Goal: Information Seeking & Learning: Learn about a topic

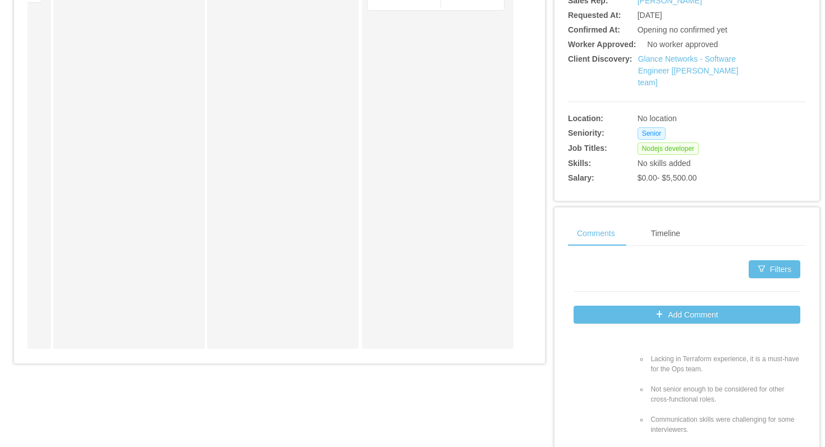
scroll to position [304, 0]
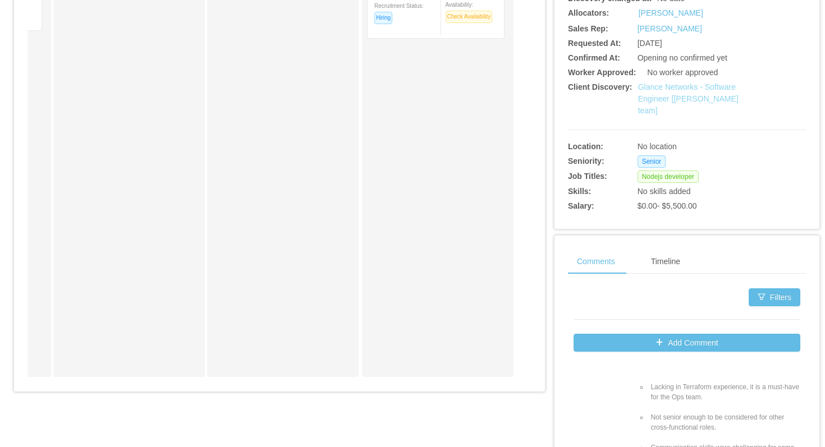
click at [653, 112] on link "Glance Networks - Software Engineer [Andre Todman's team]" at bounding box center [688, 98] width 100 height 33
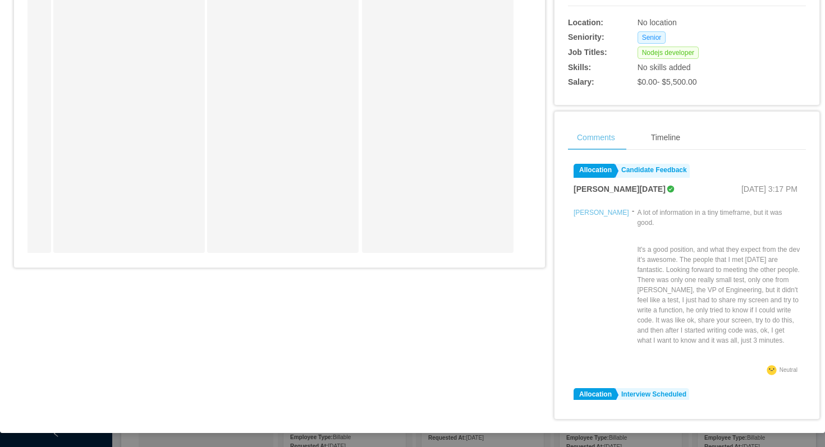
scroll to position [439, 0]
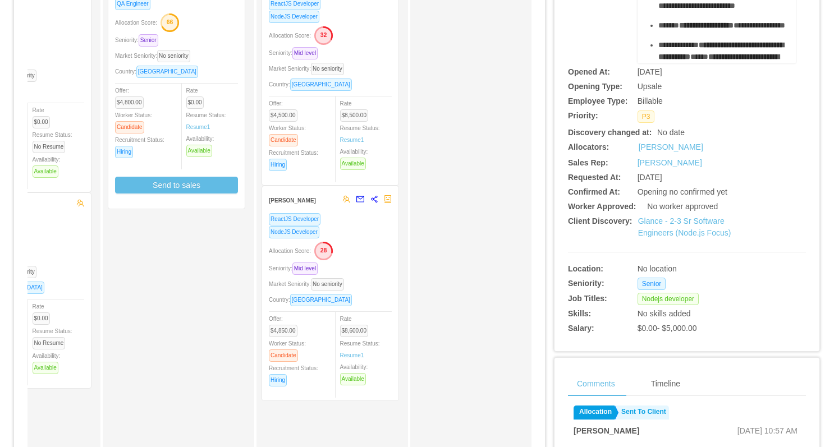
scroll to position [56, 0]
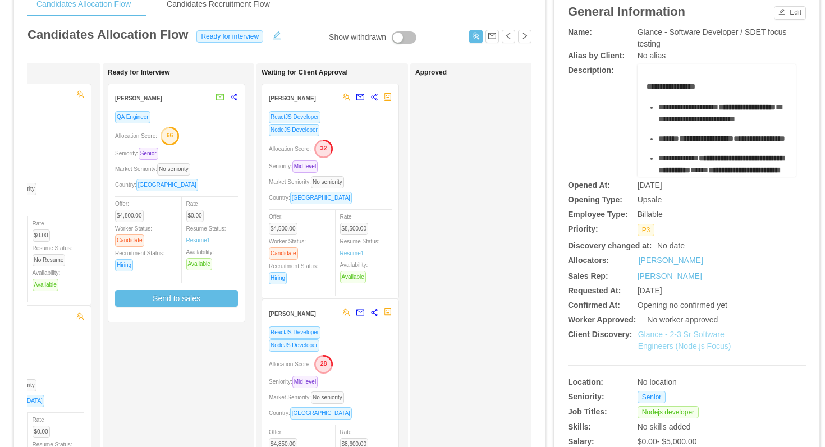
click at [668, 334] on link "Glance - 2-3 Sr Software Engineers (Node.js Focus)" at bounding box center [684, 340] width 93 height 21
click at [658, 333] on link "Glance - 2-3 Sr Software Engineers (Node.js Focus)" at bounding box center [684, 340] width 93 height 21
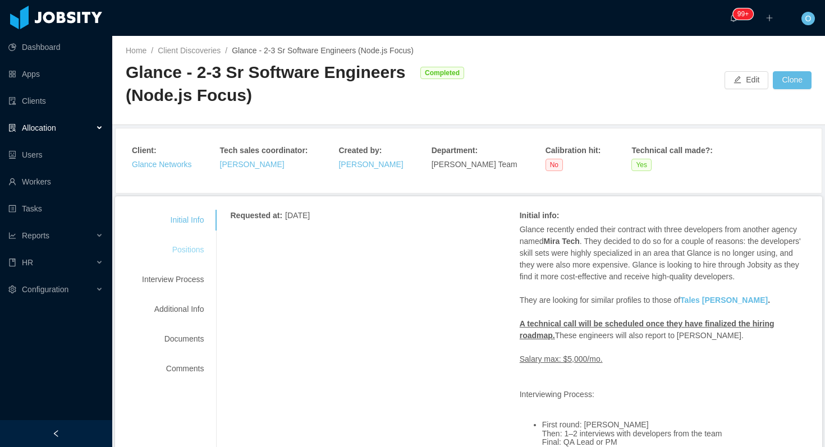
click at [173, 242] on div "Positions" at bounding box center [172, 250] width 89 height 21
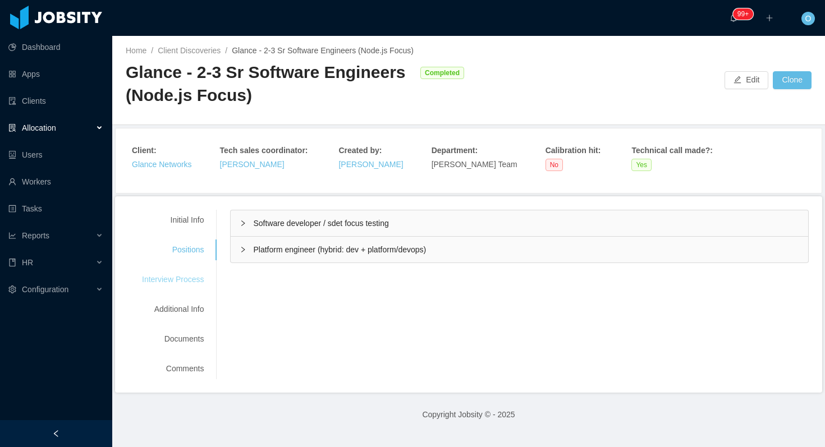
click at [198, 286] on div "Interview Process" at bounding box center [172, 279] width 89 height 21
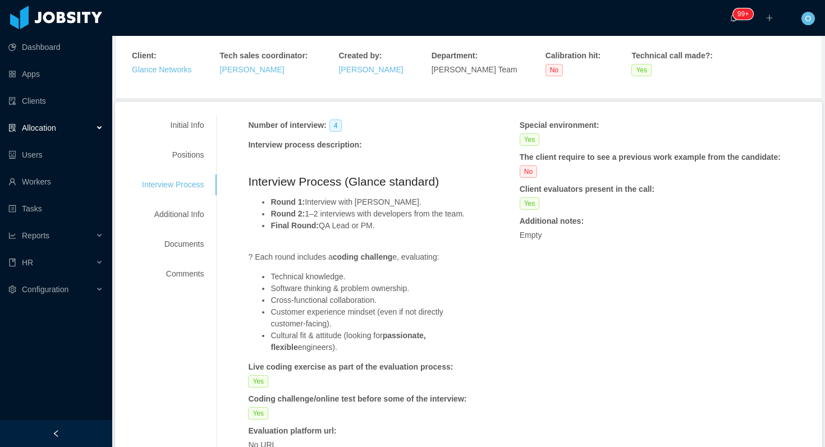
scroll to position [95, 0]
click at [203, 160] on div "Positions" at bounding box center [172, 154] width 89 height 21
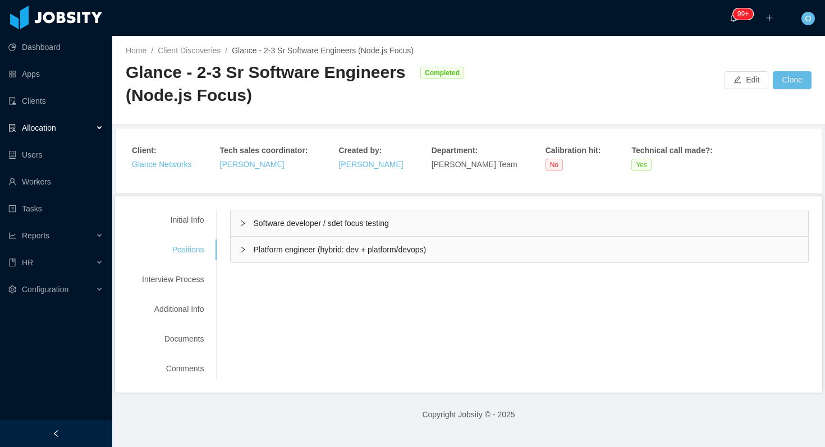
click at [241, 232] on div "Software developer / sdet focus testing" at bounding box center [519, 223] width 577 height 26
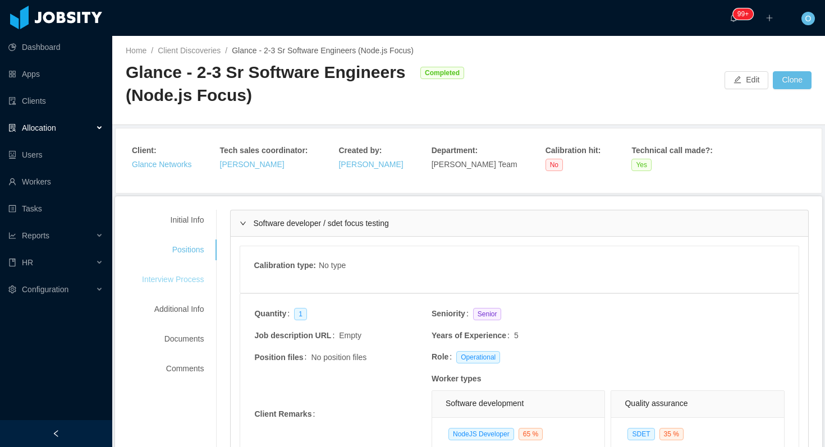
click at [172, 276] on div "Interview Process" at bounding box center [172, 279] width 89 height 21
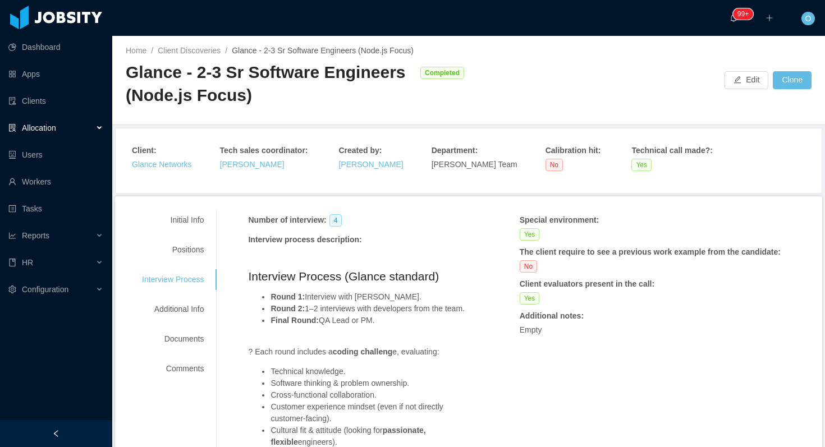
scroll to position [42, 0]
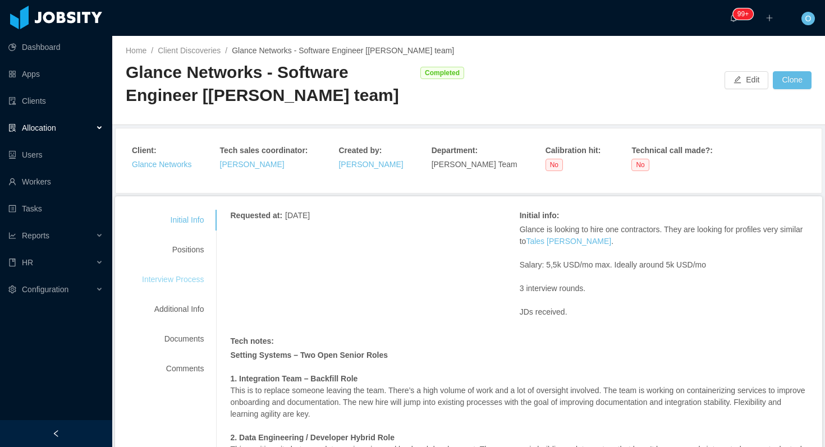
click at [181, 278] on div "Interview Process" at bounding box center [172, 279] width 89 height 21
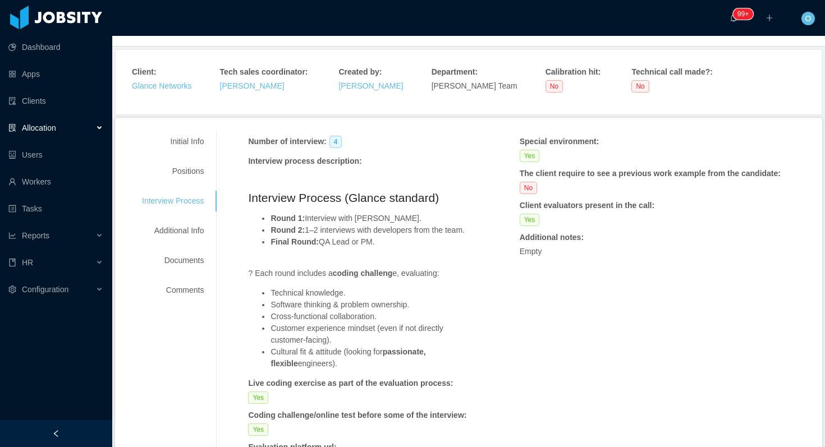
scroll to position [79, 0]
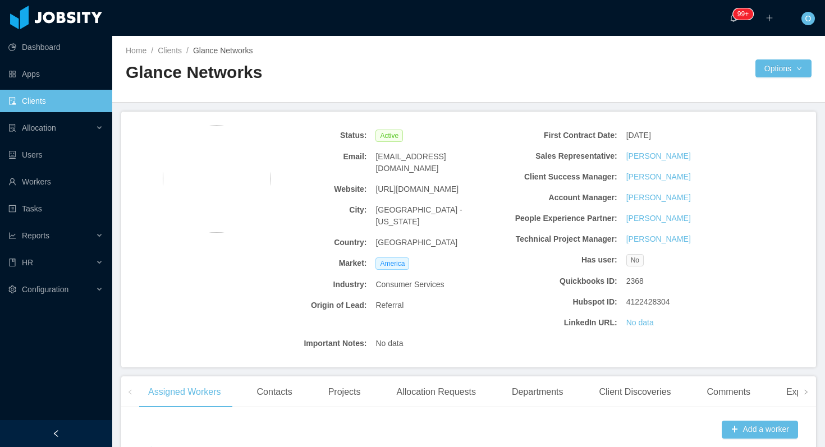
click at [426, 183] on span "[URL][DOMAIN_NAME]" at bounding box center [416, 189] width 83 height 12
copy span "[URL][DOMAIN_NAME]"
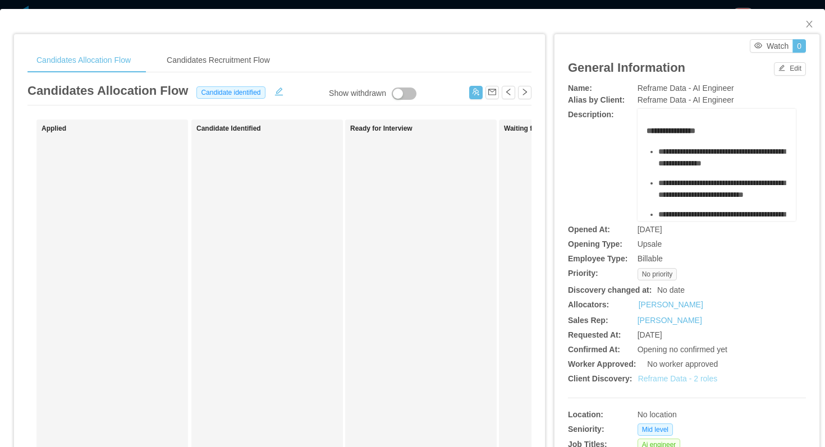
click at [677, 378] on link "Reframe Data - 2 roles" at bounding box center [678, 378] width 80 height 9
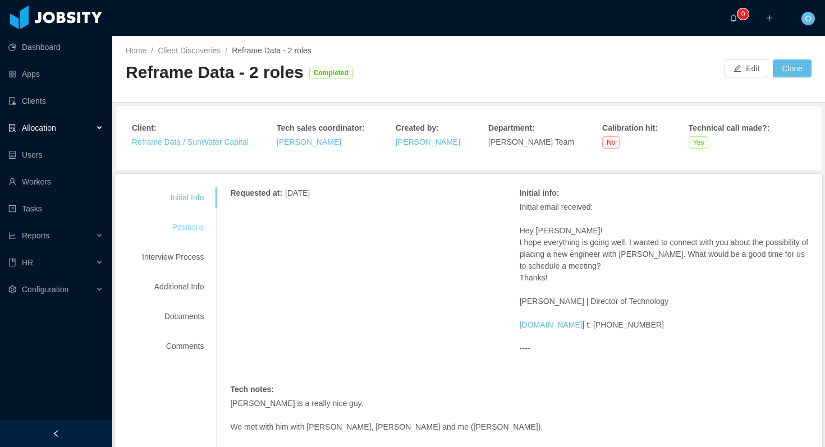
click at [186, 230] on div "Positions" at bounding box center [172, 227] width 89 height 21
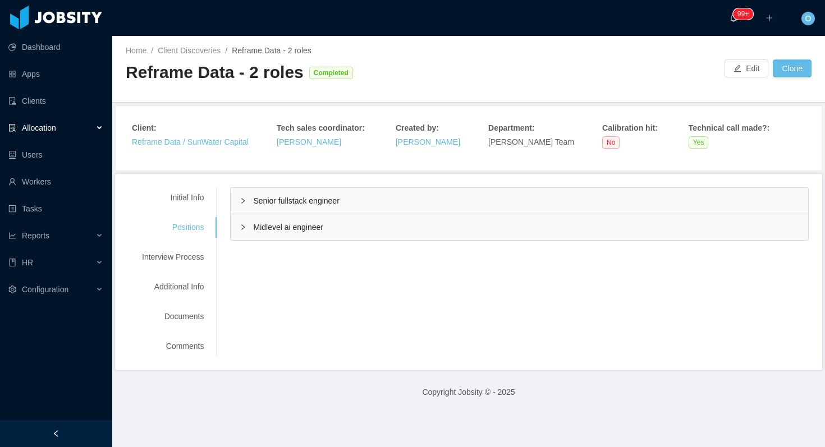
click at [247, 232] on div "Midlevel ai engineer" at bounding box center [519, 227] width 577 height 26
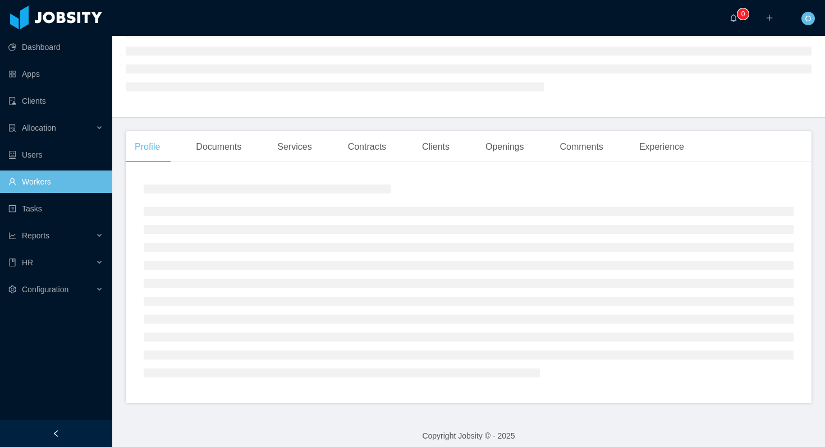
scroll to position [126, 0]
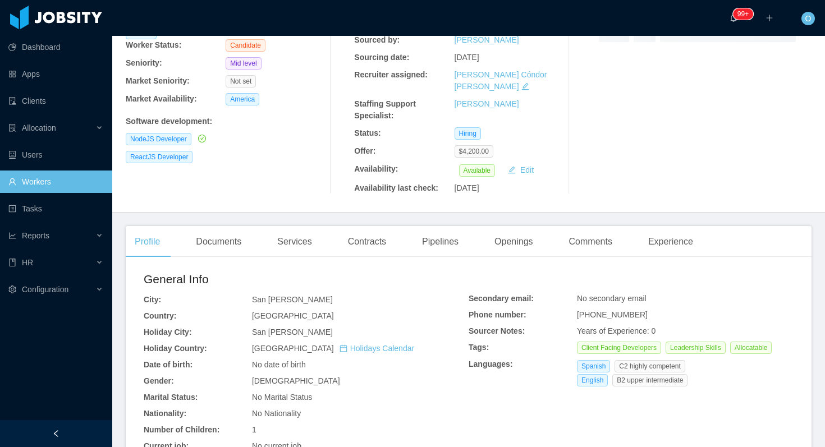
drag, startPoint x: 663, startPoint y: 121, endPoint x: 664, endPoint y: 141, distance: 19.6
click at [664, 141] on div "Recruitment Results" at bounding box center [697, 73] width 228 height 241
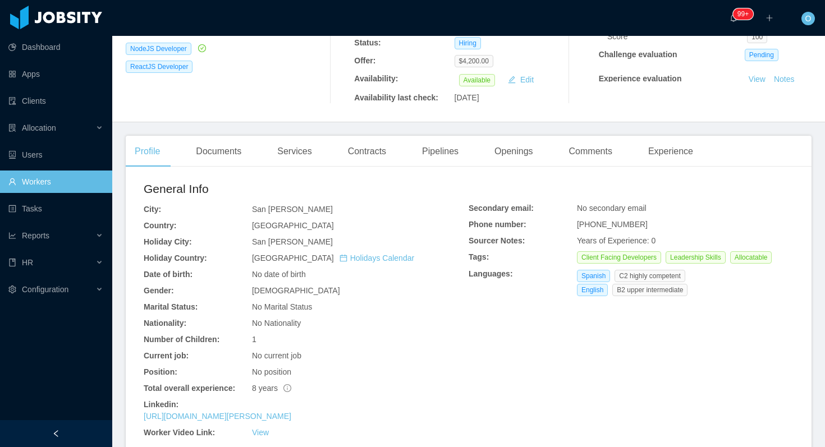
scroll to position [218, 0]
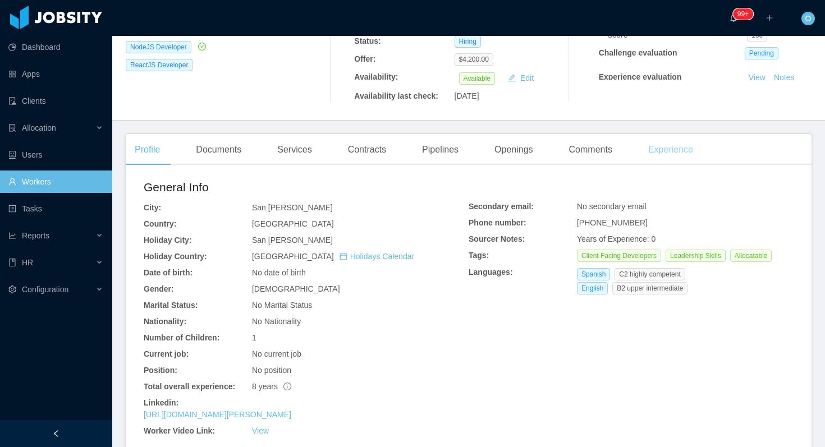
click at [647, 144] on div "Experience" at bounding box center [670, 149] width 63 height 31
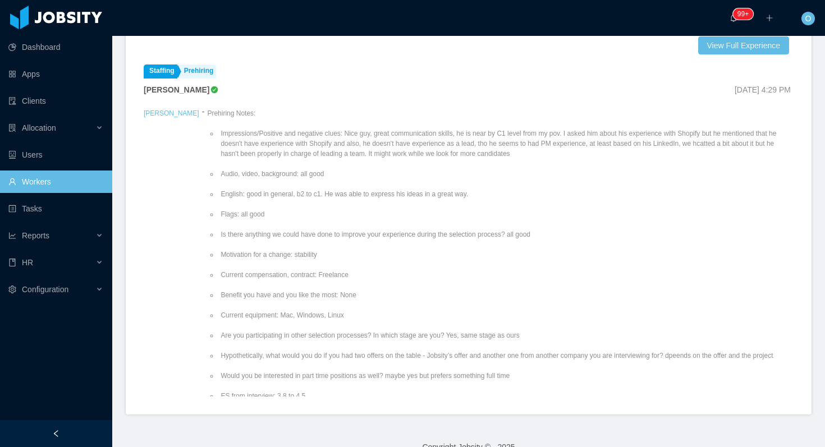
scroll to position [368, 0]
